Goal: Task Accomplishment & Management: Use online tool/utility

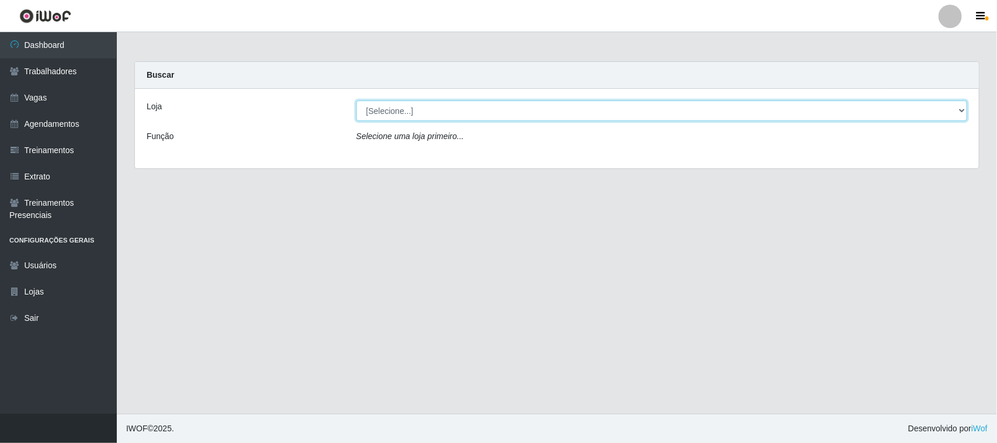
click at [937, 109] on select "[Selecione...] Nordestão - [GEOGRAPHIC_DATA]" at bounding box center [661, 110] width 611 height 20
select select "382"
click at [356, 100] on select "[Selecione...] Nordestão - [GEOGRAPHIC_DATA]" at bounding box center [661, 110] width 611 height 20
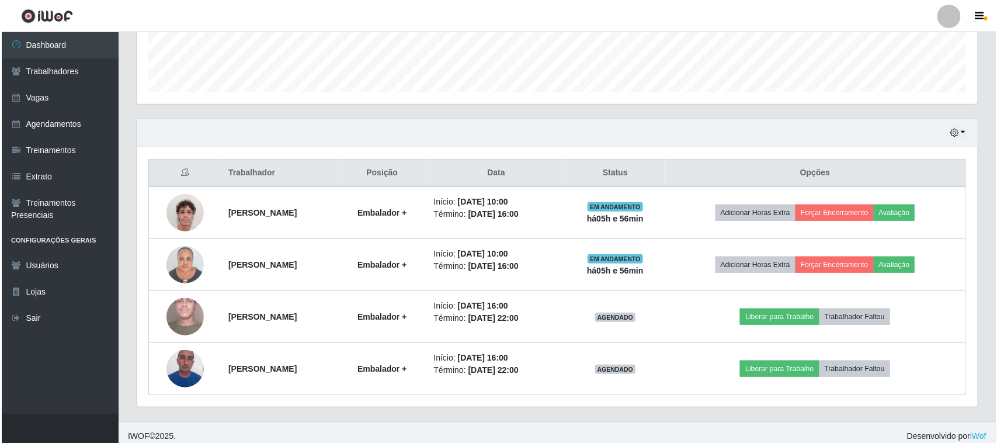
scroll to position [334, 0]
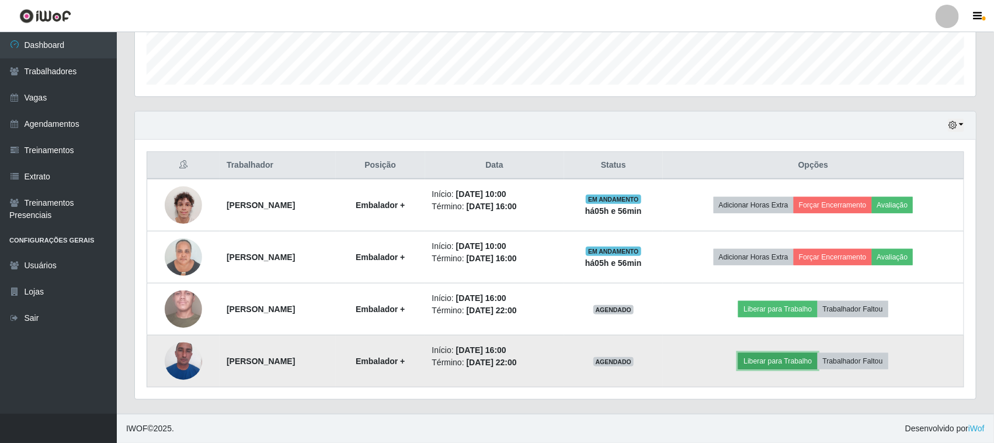
click at [812, 361] on button "Liberar para Trabalho" at bounding box center [777, 361] width 79 height 16
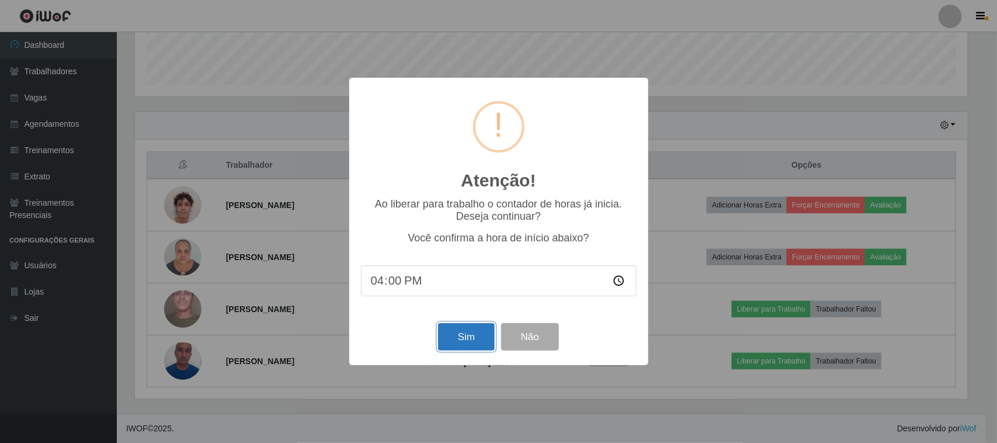
click at [466, 337] on button "Sim" at bounding box center [466, 336] width 57 height 27
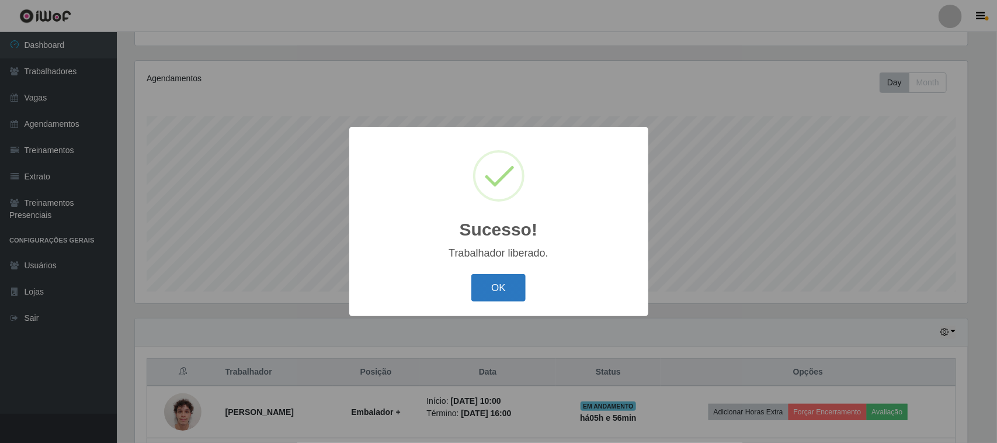
click at [515, 287] on button "OK" at bounding box center [498, 287] width 54 height 27
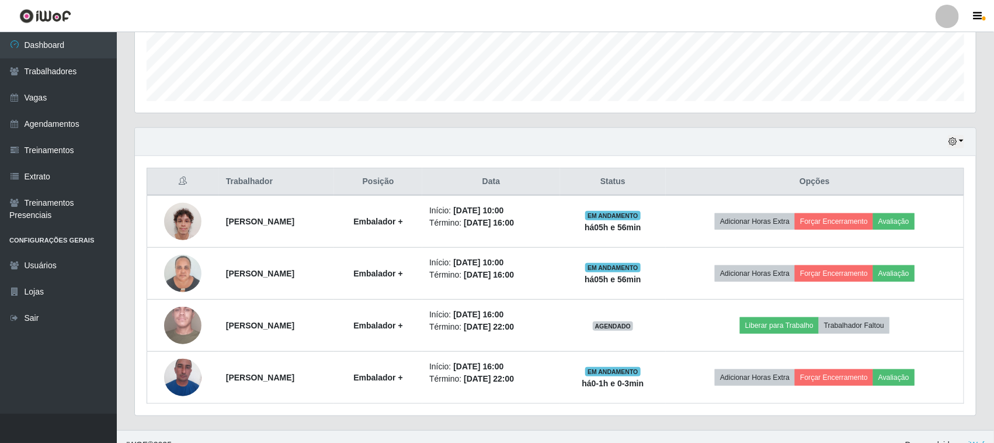
scroll to position [334, 0]
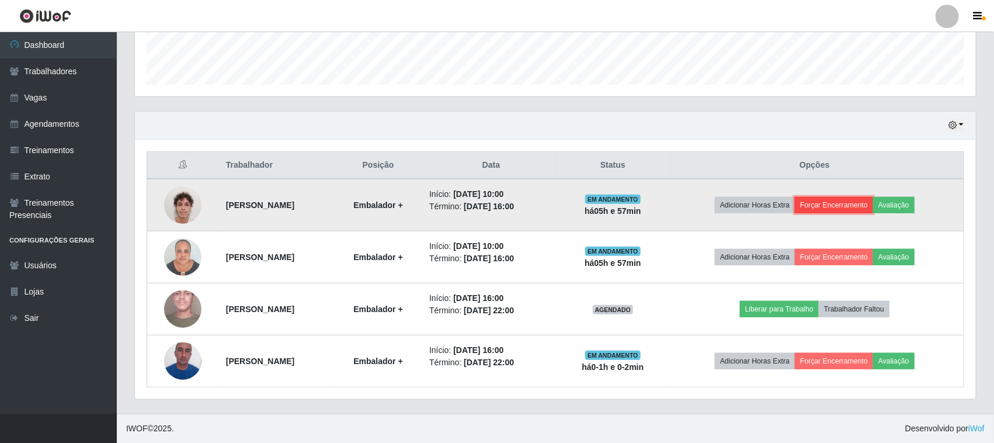
click at [843, 205] on button "Forçar Encerramento" at bounding box center [834, 205] width 78 height 16
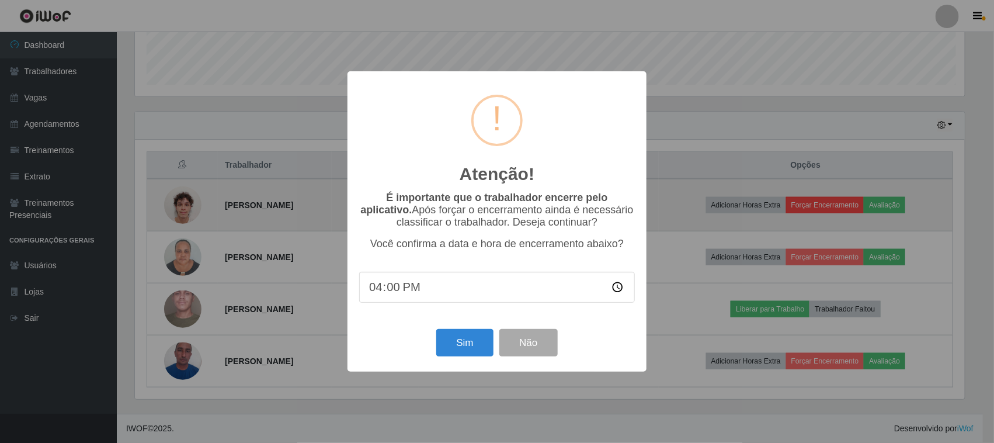
scroll to position [243, 833]
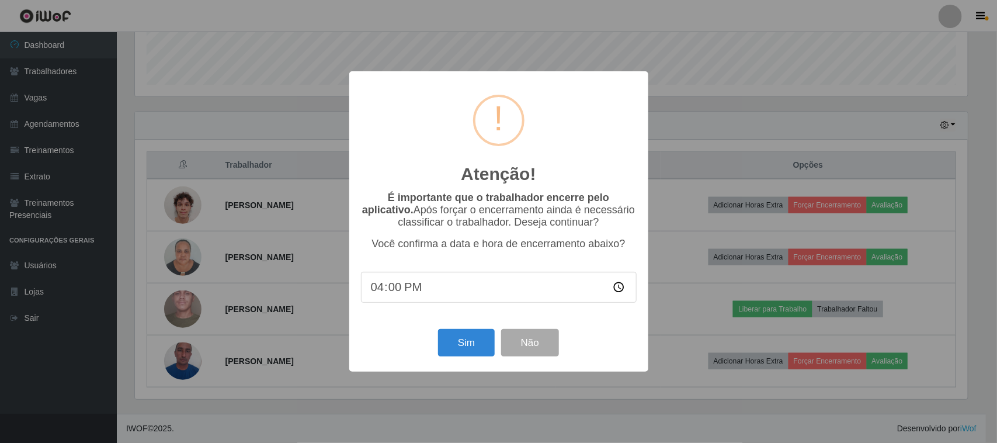
click at [731, 133] on div "Atenção! × É importante que o trabalhador encerre pelo aplicativo. Após forçar …" at bounding box center [498, 221] width 997 height 443
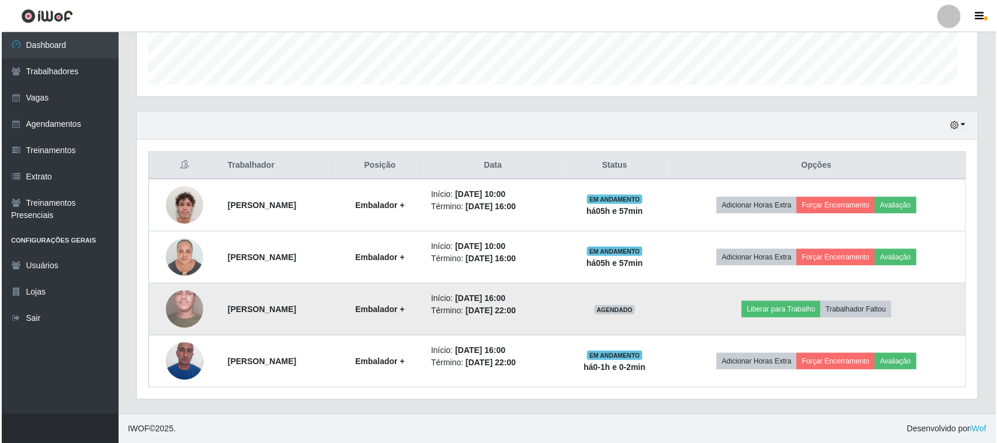
scroll to position [243, 841]
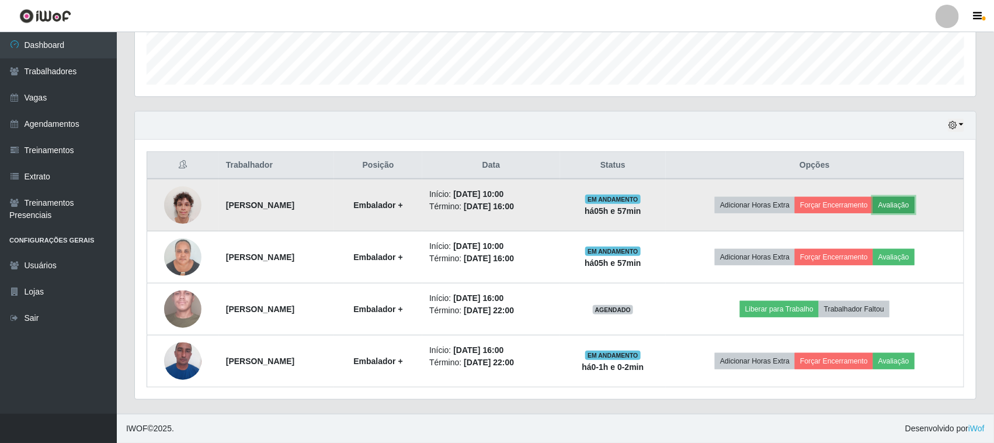
click at [915, 205] on button "Avaliação" at bounding box center [893, 205] width 41 height 16
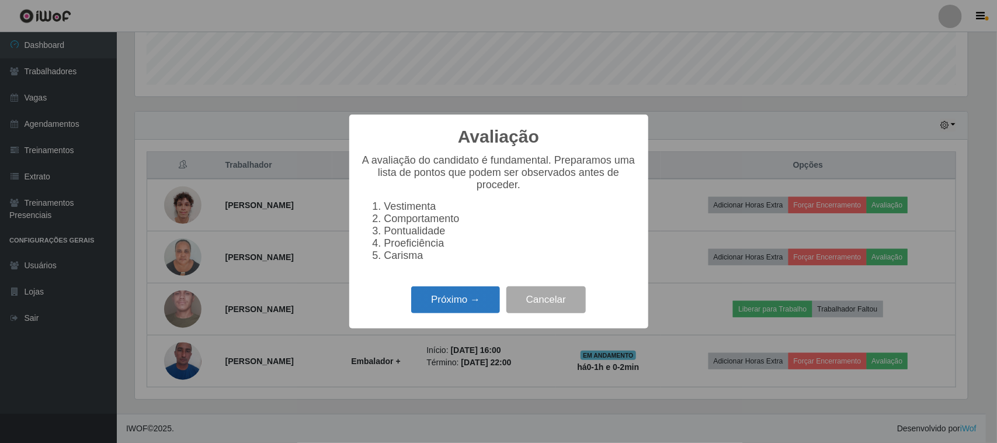
click at [435, 310] on button "Próximo →" at bounding box center [455, 299] width 89 height 27
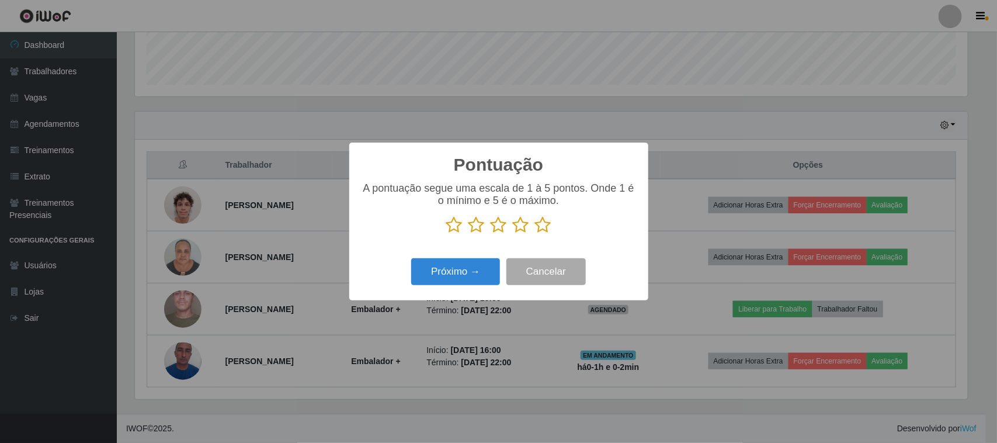
click at [542, 225] on icon at bounding box center [543, 225] width 16 height 18
click at [535, 234] on input "radio" at bounding box center [535, 234] width 0 height 0
click at [456, 275] on button "Próximo →" at bounding box center [455, 271] width 89 height 27
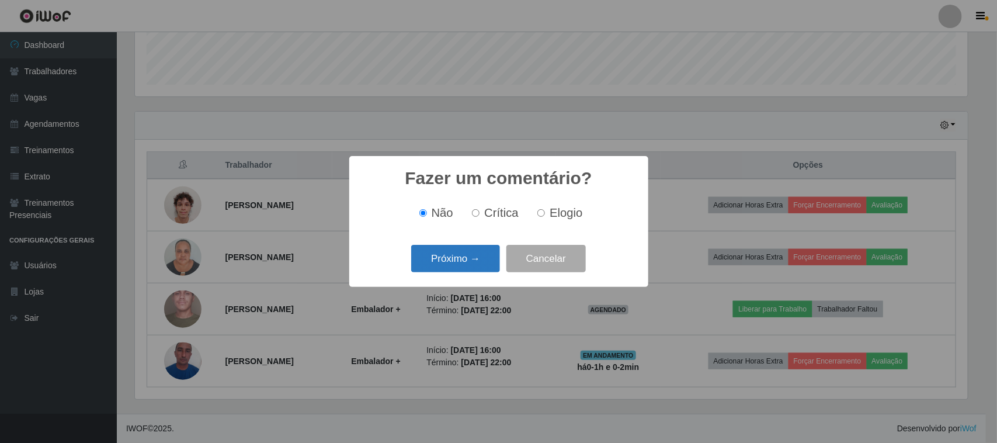
click at [460, 262] on button "Próximo →" at bounding box center [455, 258] width 89 height 27
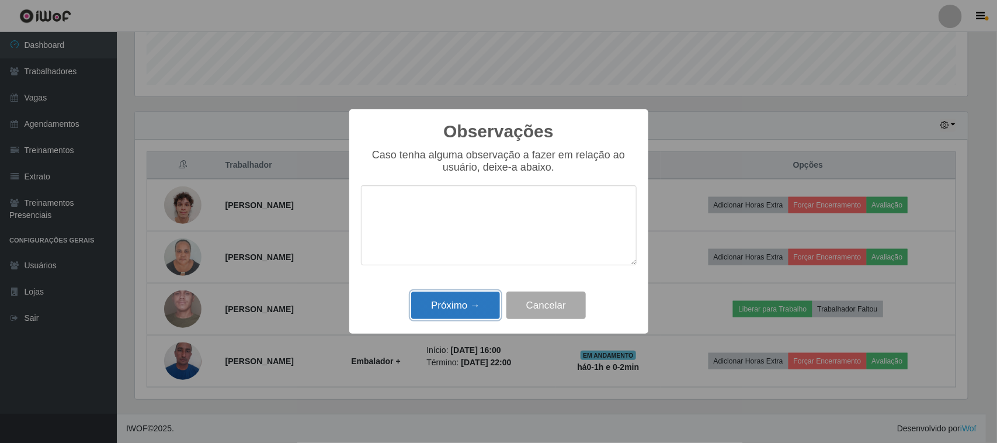
click at [468, 313] on button "Próximo →" at bounding box center [455, 304] width 89 height 27
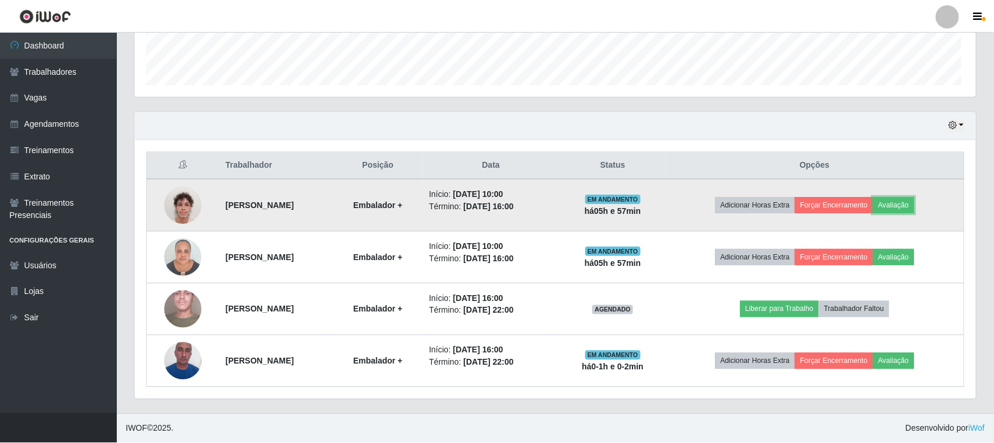
scroll to position [243, 841]
click at [839, 206] on button "Forçar Encerramento" at bounding box center [834, 205] width 78 height 16
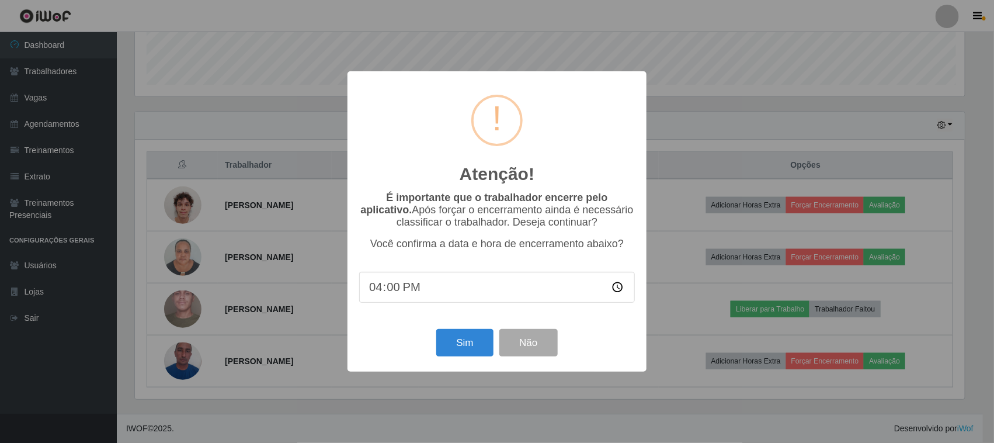
scroll to position [243, 833]
click at [468, 340] on button "Sim" at bounding box center [466, 342] width 57 height 27
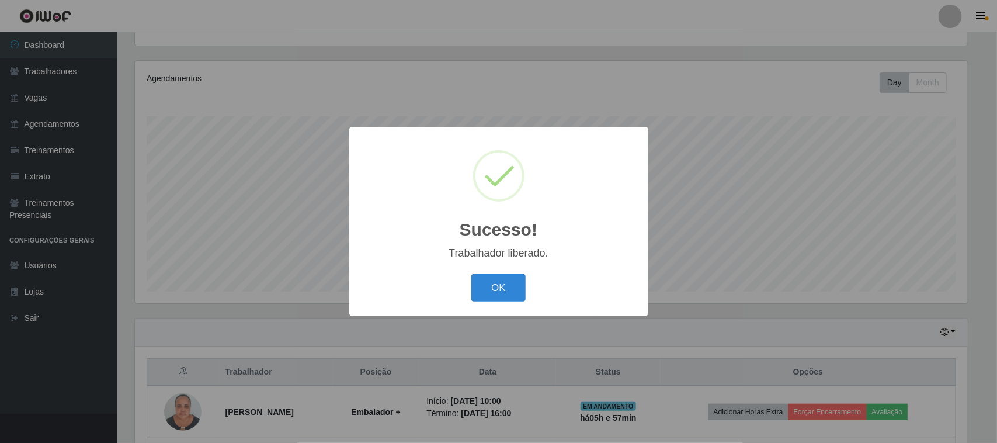
drag, startPoint x: 507, startPoint y: 281, endPoint x: 517, endPoint y: 283, distance: 10.2
click at [507, 282] on button "OK" at bounding box center [498, 287] width 54 height 27
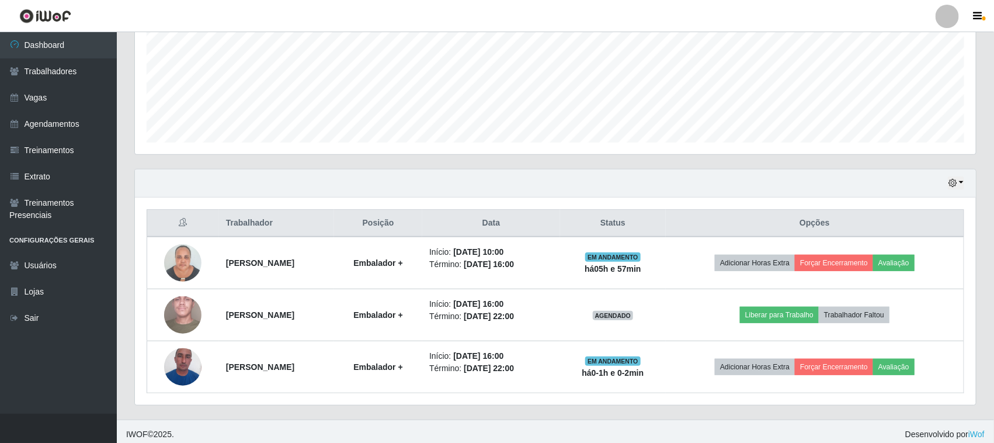
scroll to position [282, 0]
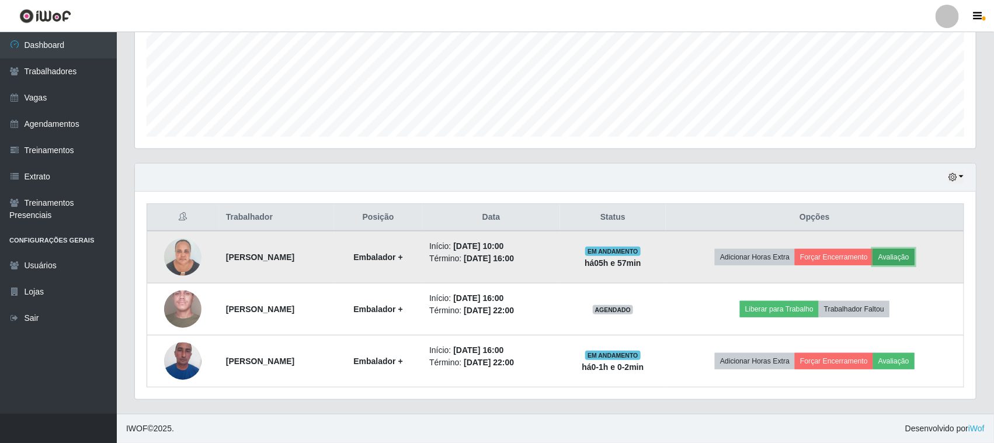
click at [914, 258] on button "Avaliação" at bounding box center [893, 257] width 41 height 16
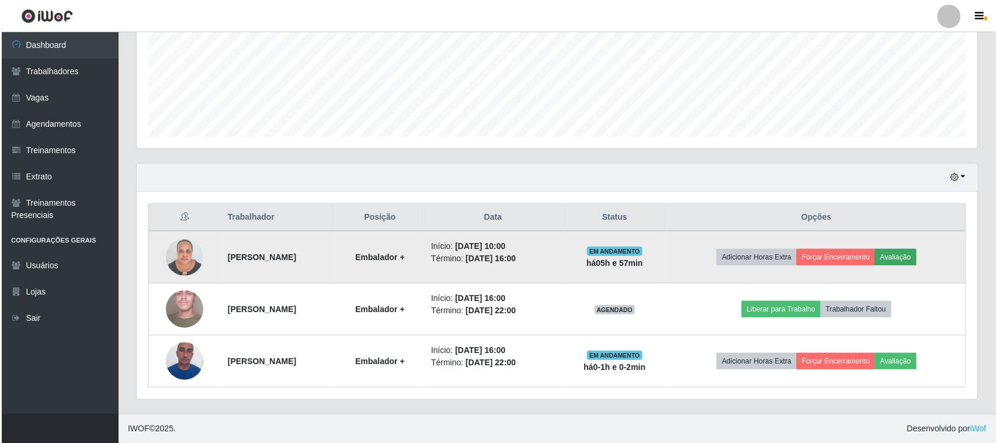
scroll to position [243, 833]
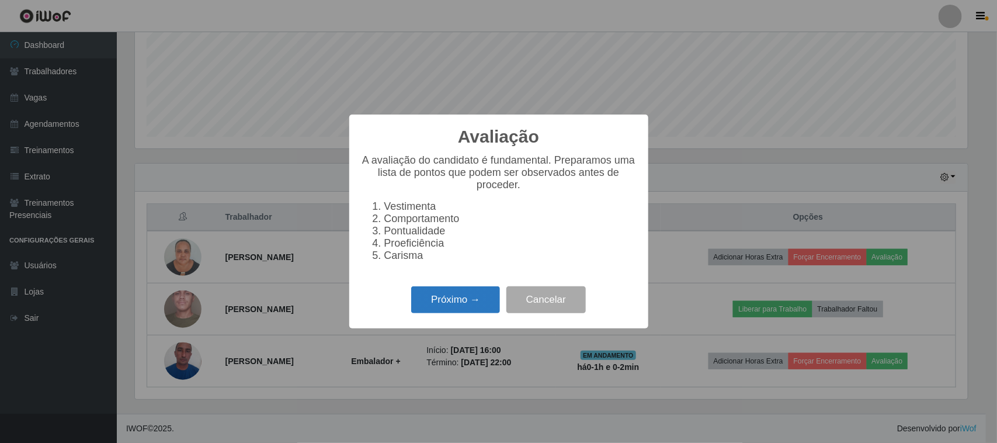
click at [453, 302] on button "Próximo →" at bounding box center [455, 299] width 89 height 27
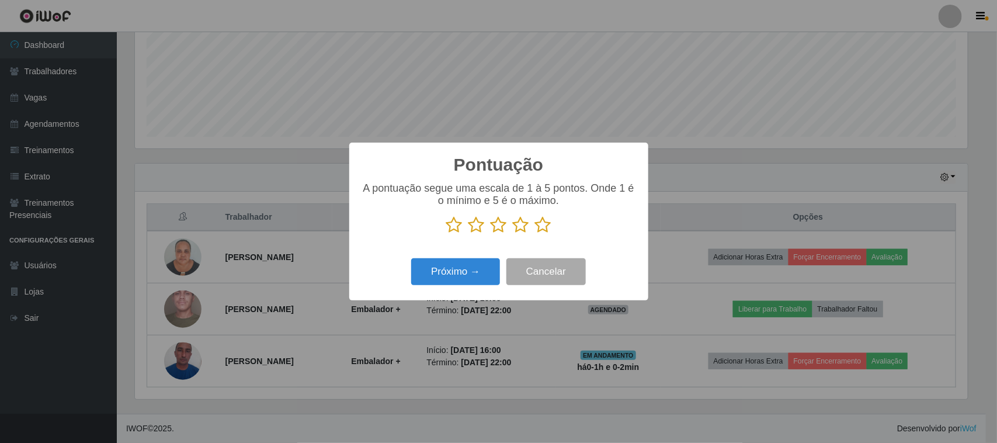
click at [541, 218] on icon at bounding box center [543, 225] width 16 height 18
click at [535, 234] on input "radio" at bounding box center [535, 234] width 0 height 0
click at [481, 267] on button "Próximo →" at bounding box center [455, 271] width 89 height 27
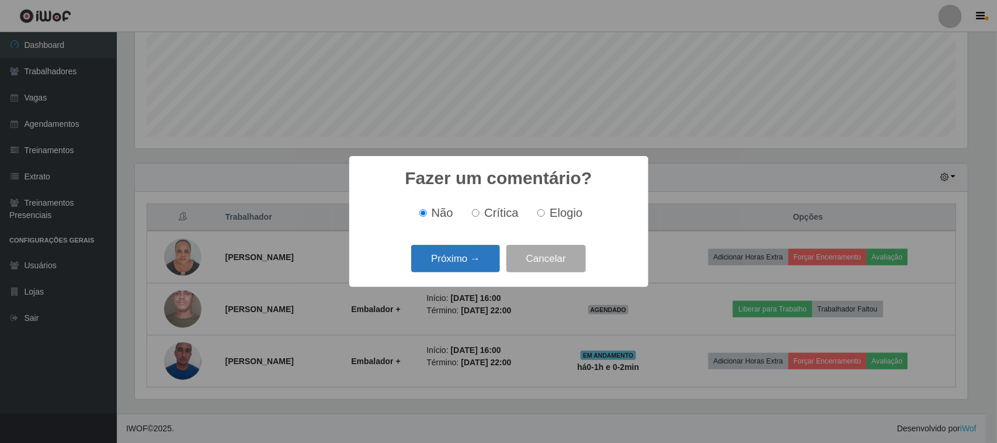
click at [473, 267] on button "Próximo →" at bounding box center [455, 258] width 89 height 27
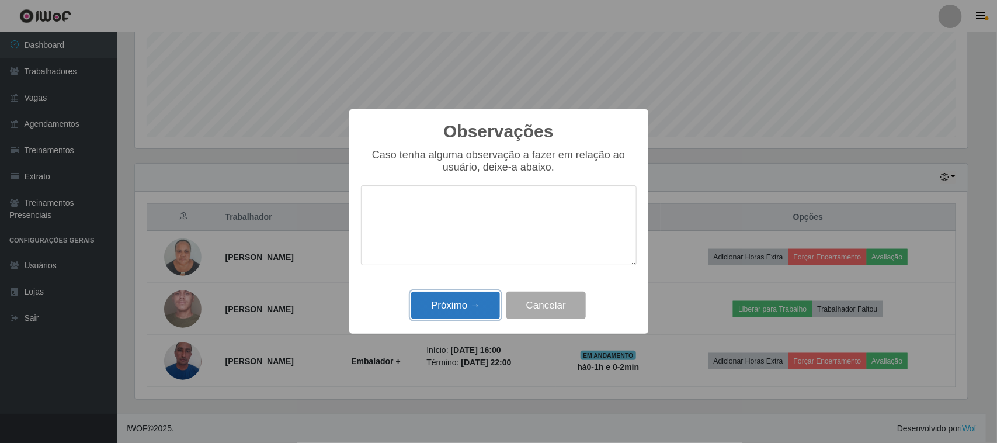
click at [485, 307] on button "Próximo →" at bounding box center [455, 304] width 89 height 27
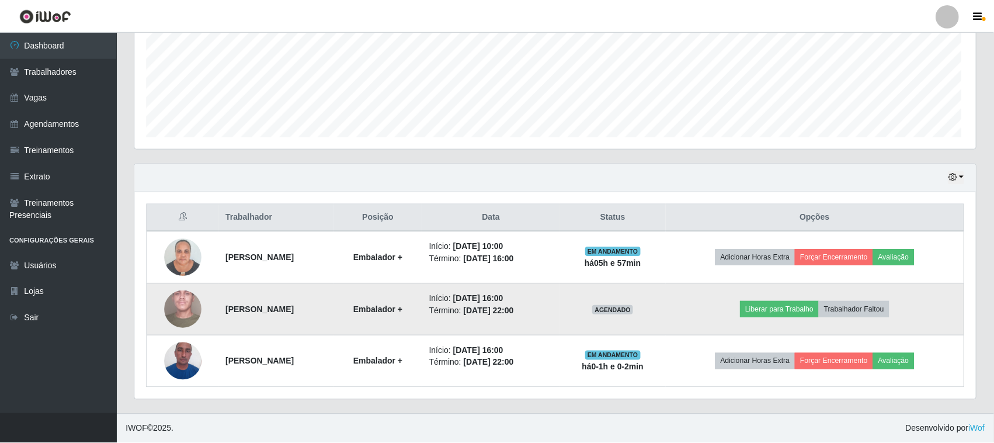
scroll to position [243, 841]
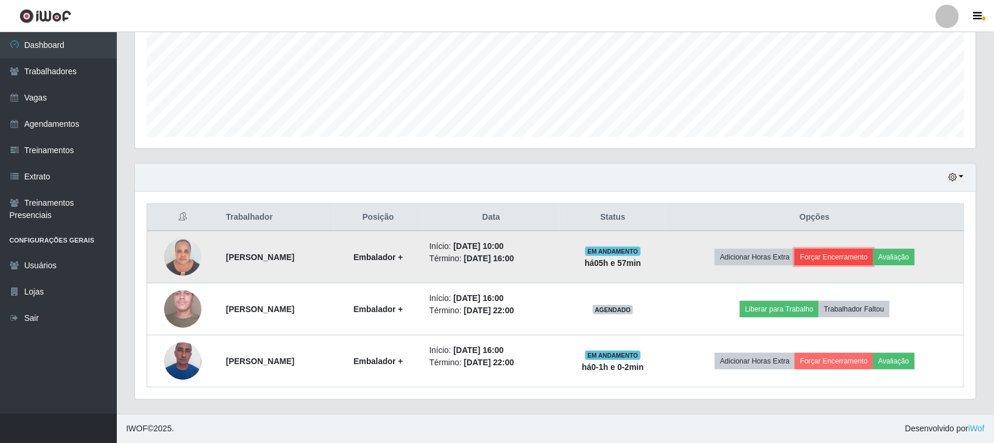
click at [848, 257] on button "Forçar Encerramento" at bounding box center [834, 257] width 78 height 16
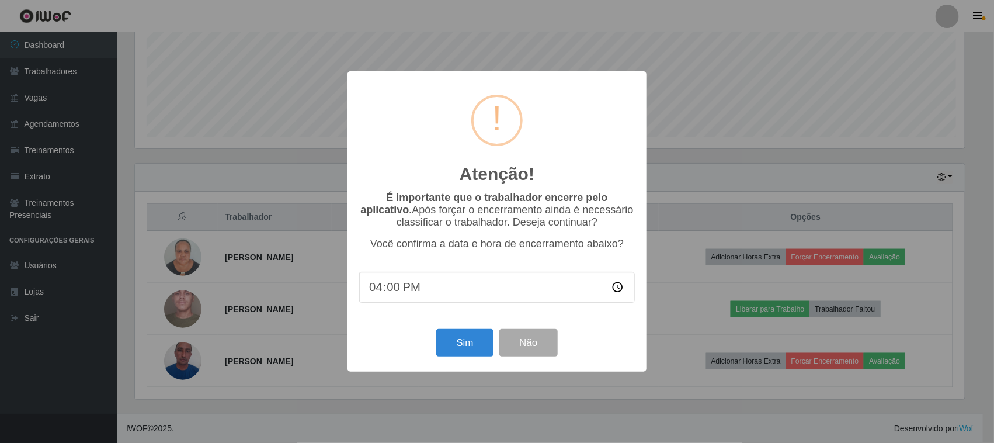
scroll to position [243, 833]
click at [471, 349] on button "Sim" at bounding box center [466, 342] width 57 height 27
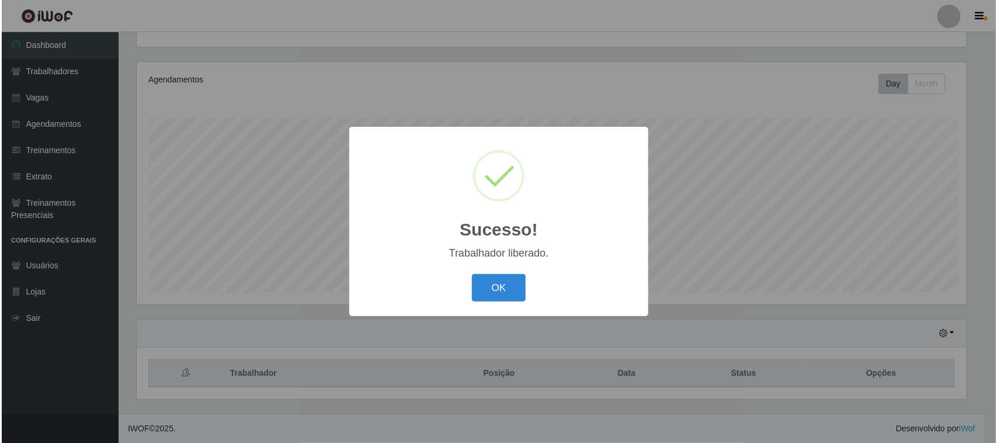
scroll to position [0, 0]
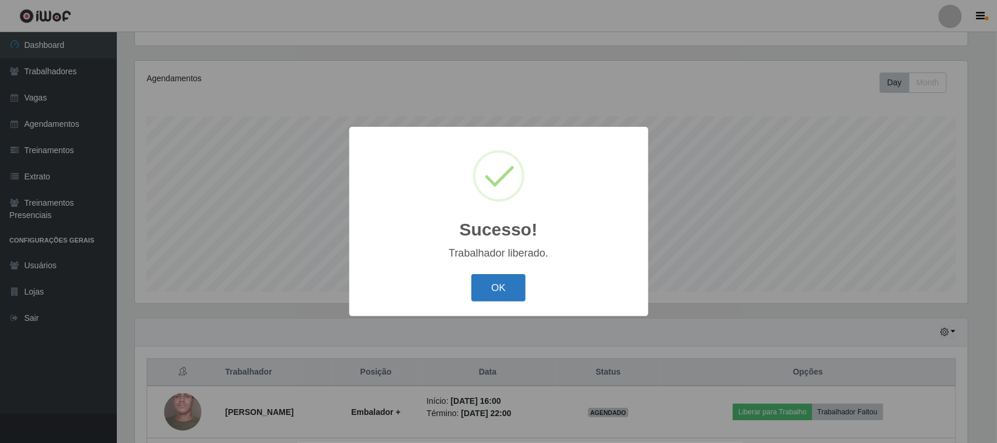
click at [488, 290] on button "OK" at bounding box center [498, 287] width 54 height 27
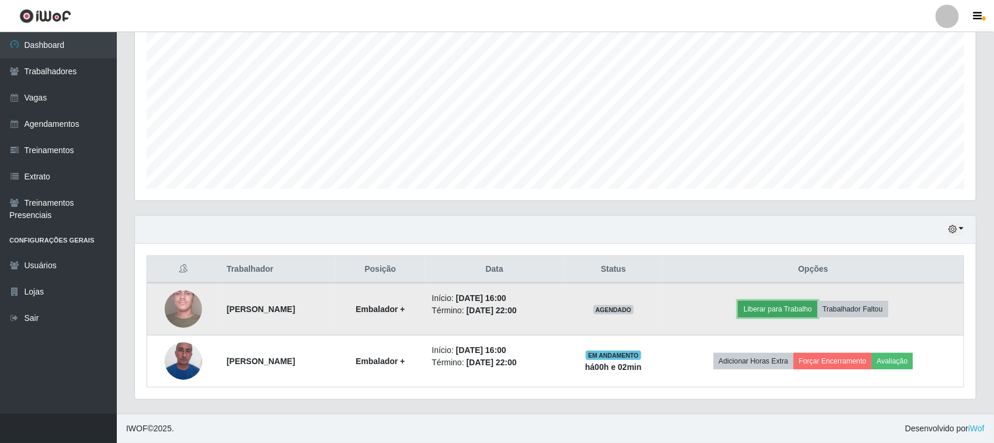
click at [787, 310] on button "Liberar para Trabalho" at bounding box center [777, 309] width 79 height 16
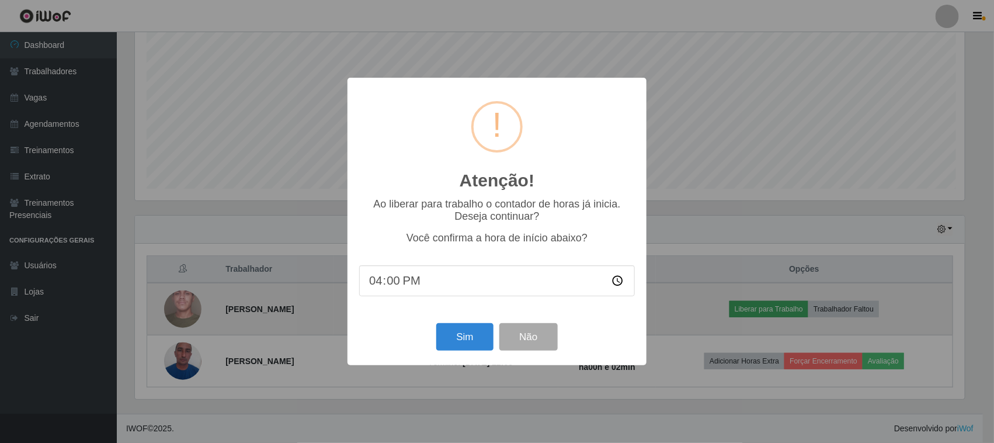
scroll to position [243, 833]
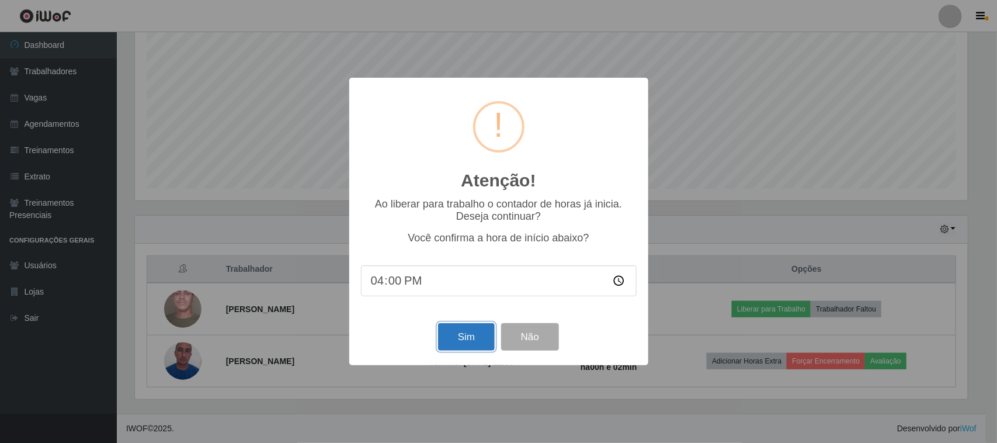
click at [472, 336] on button "Sim" at bounding box center [466, 336] width 57 height 27
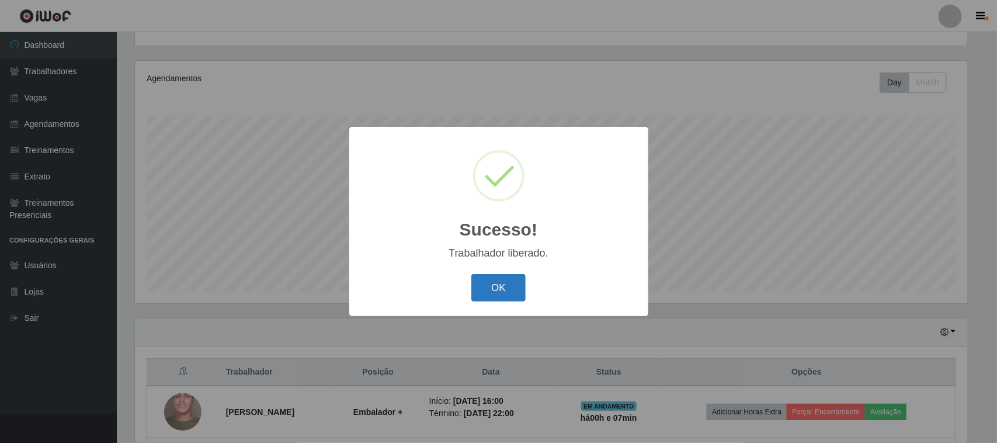
click at [502, 277] on button "OK" at bounding box center [498, 287] width 54 height 27
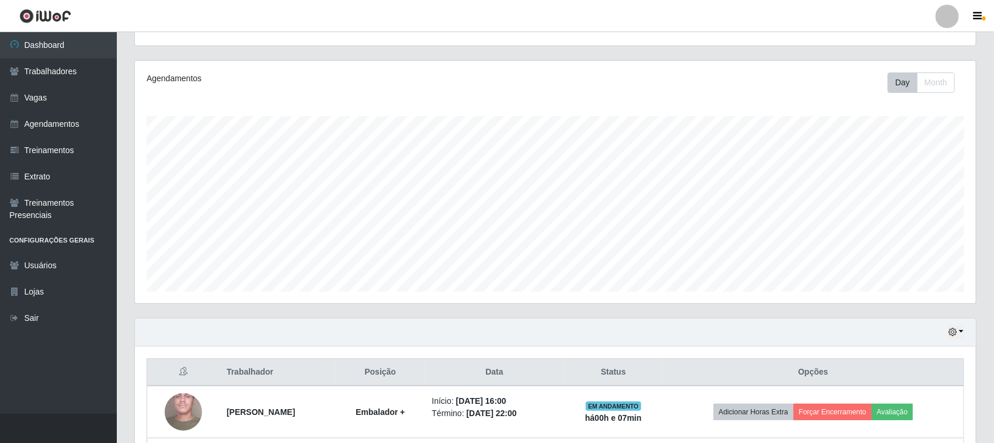
scroll to position [230, 0]
